Goal: Register for event/course: Sign up to attend an event or enroll in a course

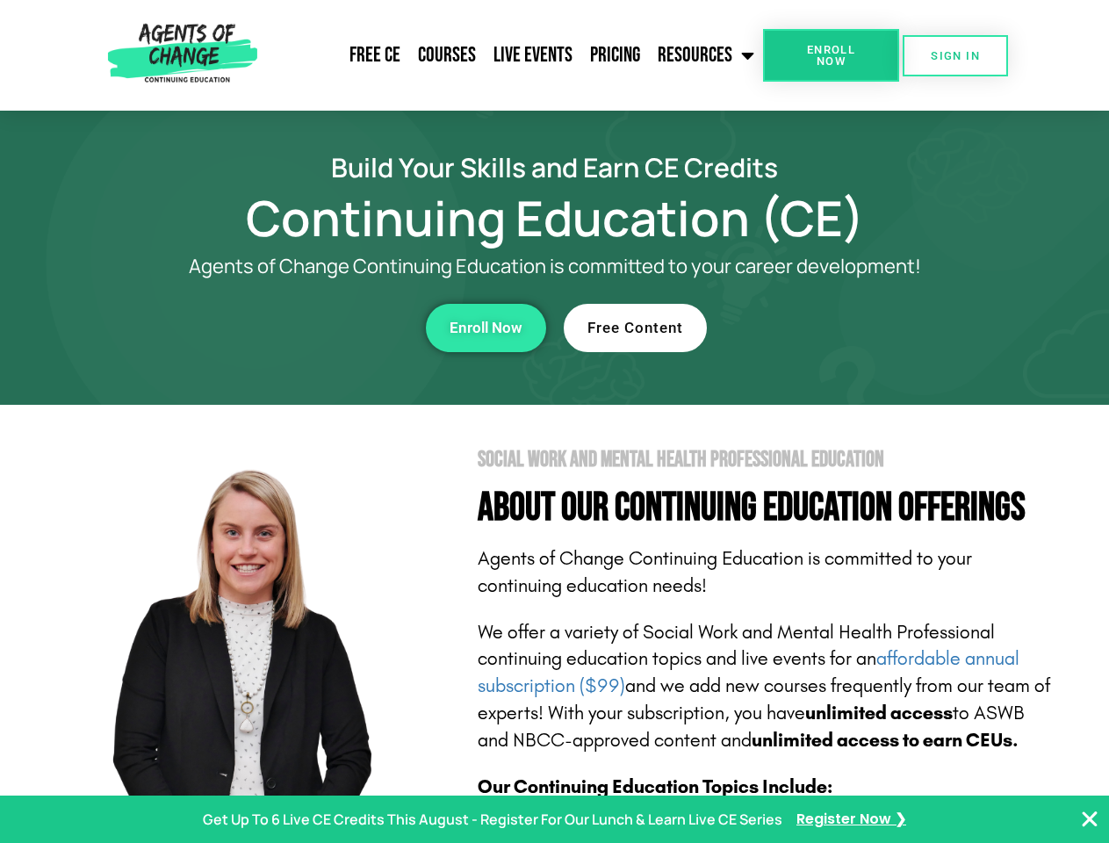
click at [554, 422] on section "Social Work and Mental Health Professional Education About Our Continuing Educa…" at bounding box center [554, 774] width 1109 height 738
click at [831, 55] on span "Enroll Now" at bounding box center [831, 55] width 80 height 23
click at [956, 55] on span "SIGN IN" at bounding box center [955, 55] width 49 height 11
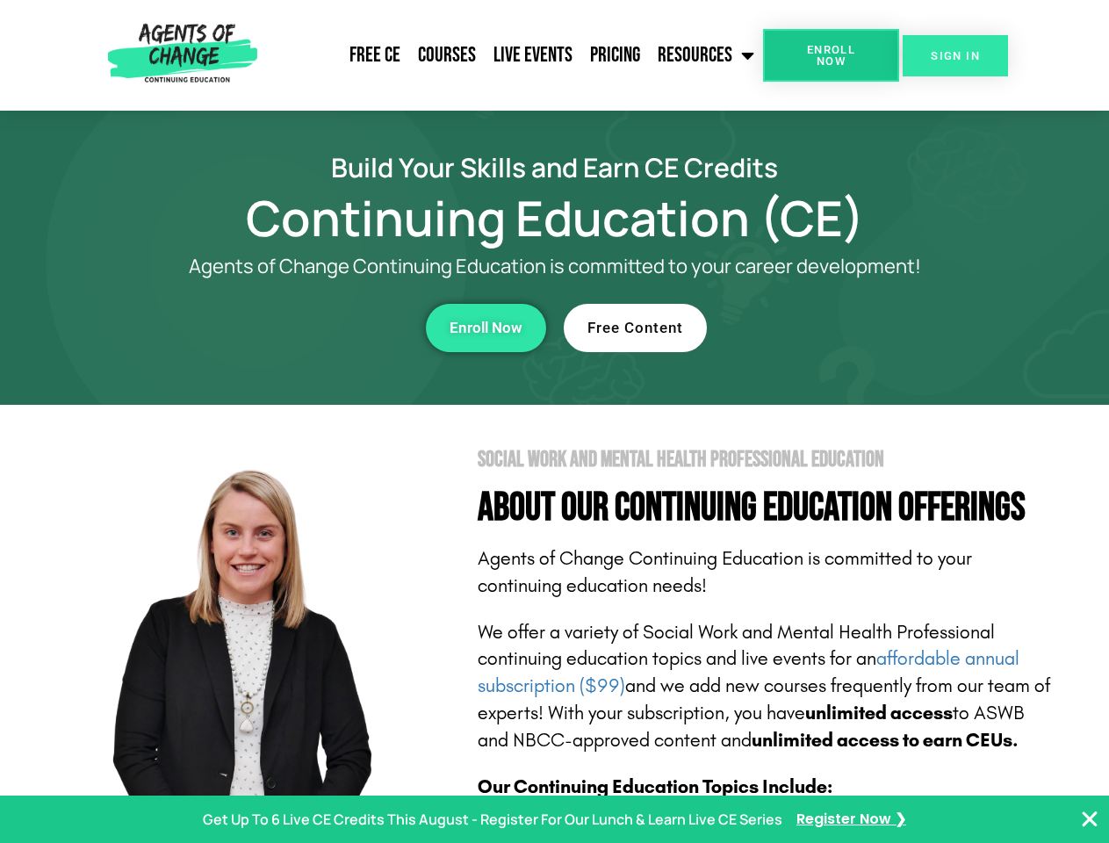
click at [305, 328] on div "Enroll Now" at bounding box center [304, 328] width 483 height 48
click at [486, 328] on span "Enroll Now" at bounding box center [486, 328] width 73 height 15
